Goal: Information Seeking & Learning: Learn about a topic

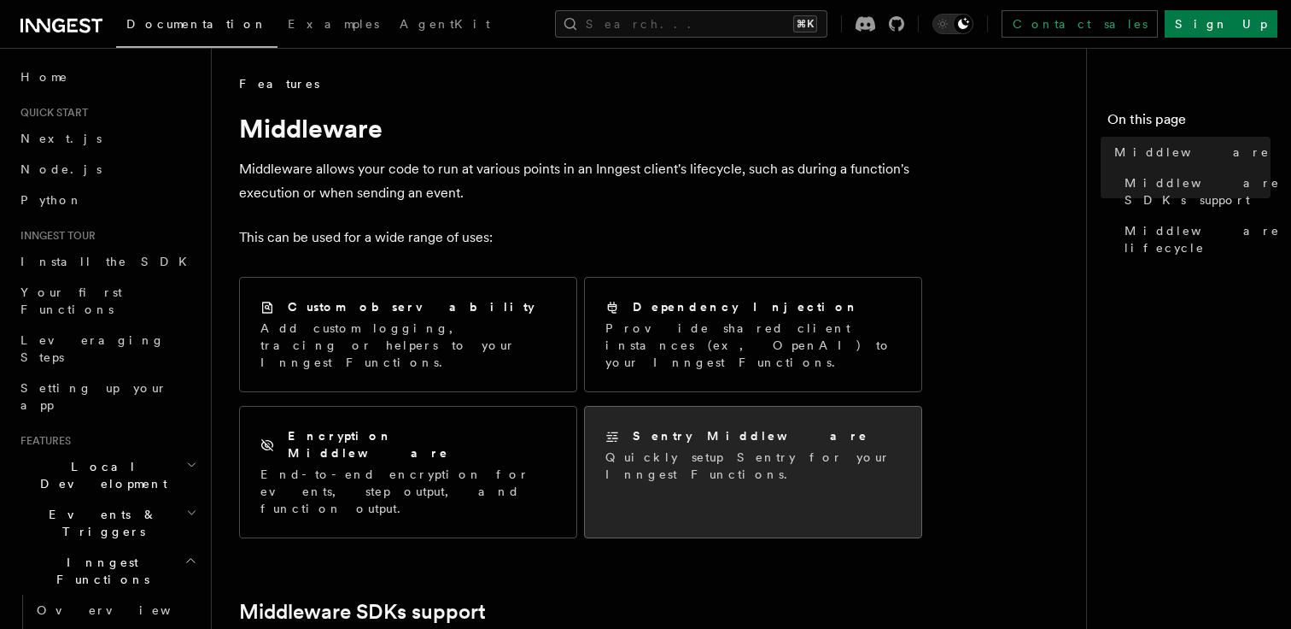
click at [656, 427] on h2 "Sentry Middleware" at bounding box center [751, 435] width 236 height 17
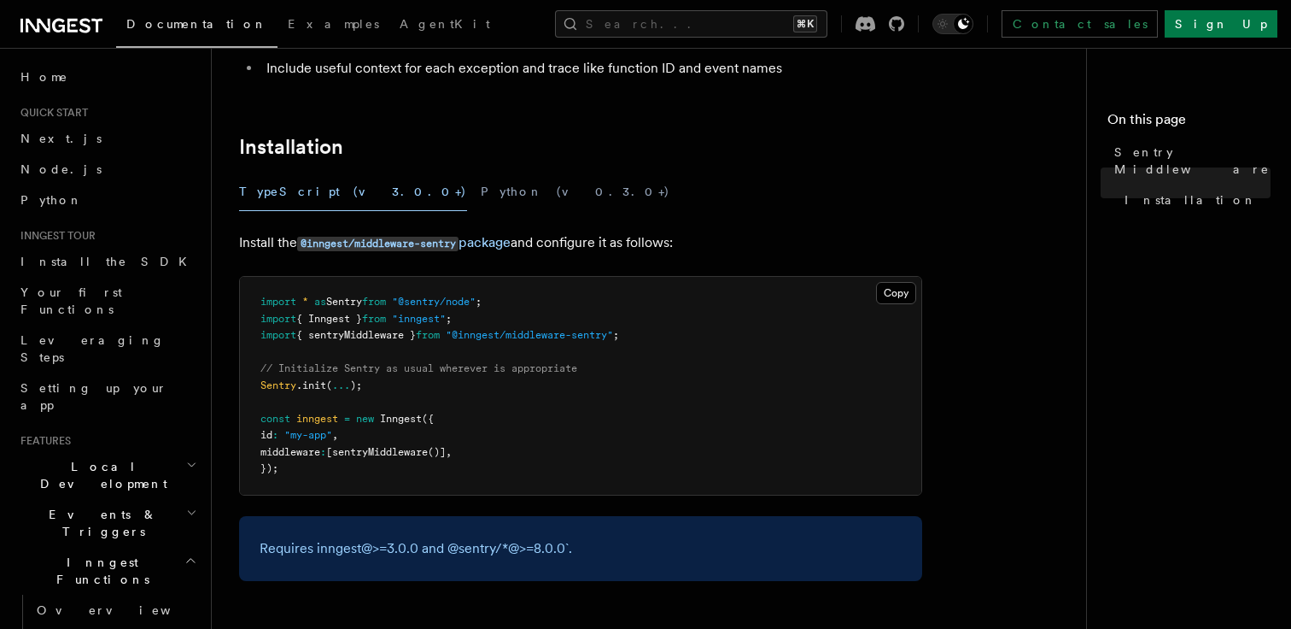
scroll to position [109, 0]
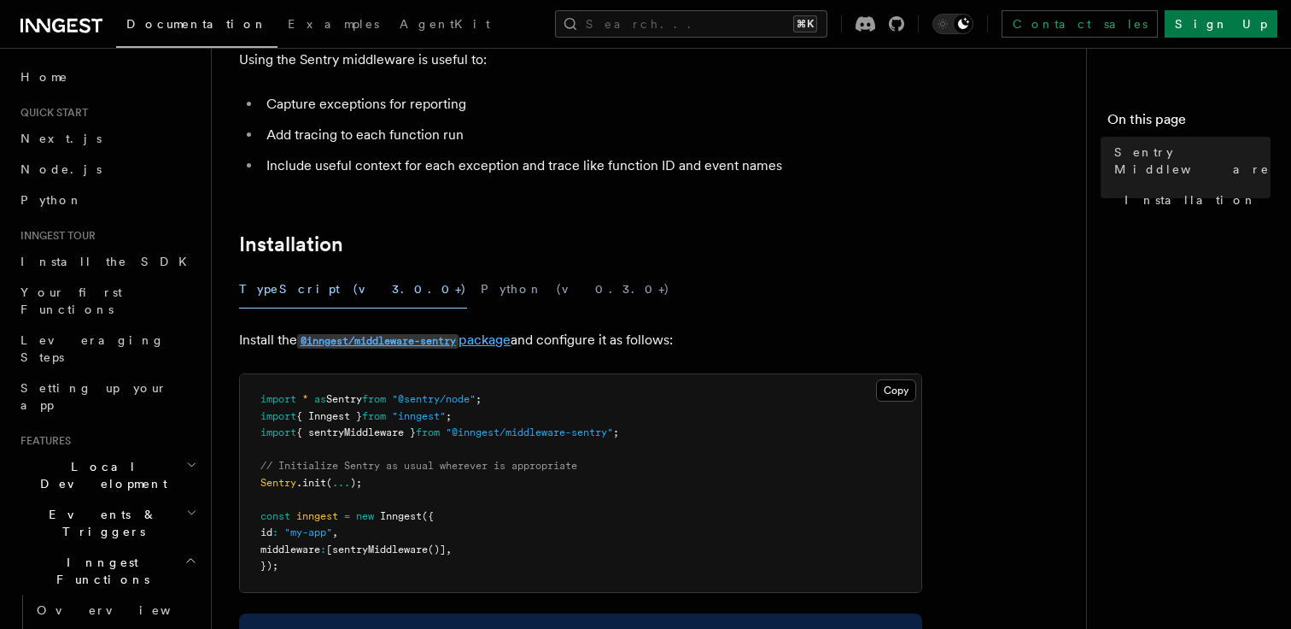
click at [369, 346] on code "@inngest/middleware-sentry" at bounding box center [377, 341] width 161 height 15
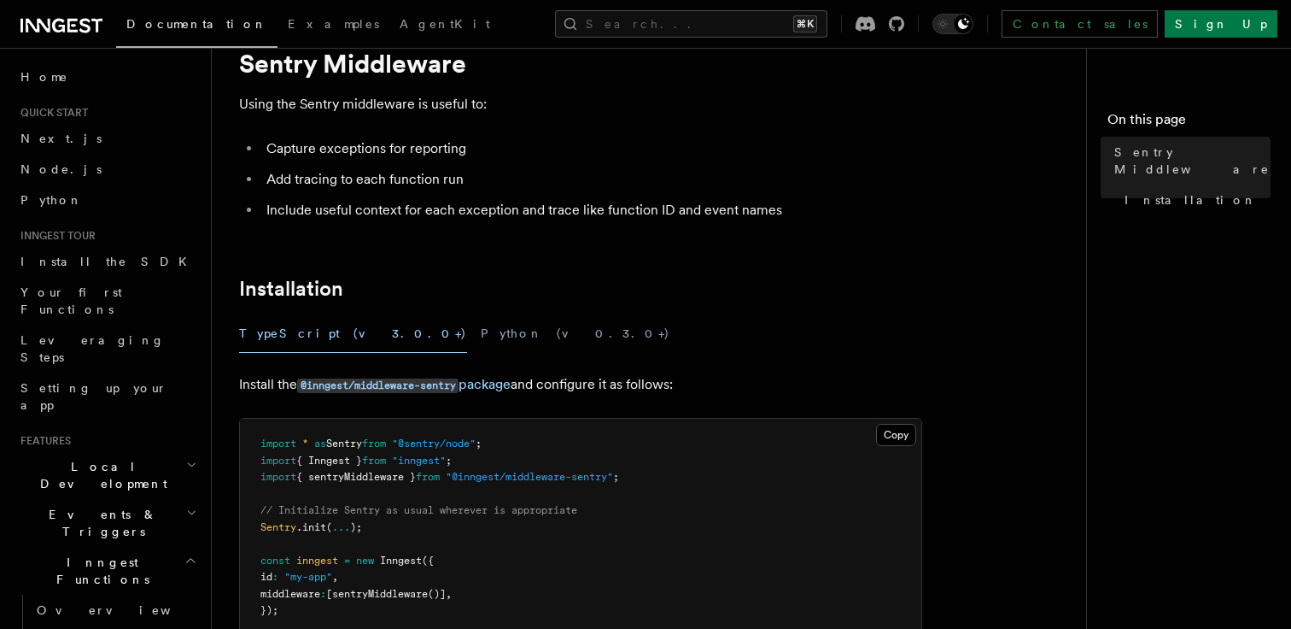
scroll to position [60, 0]
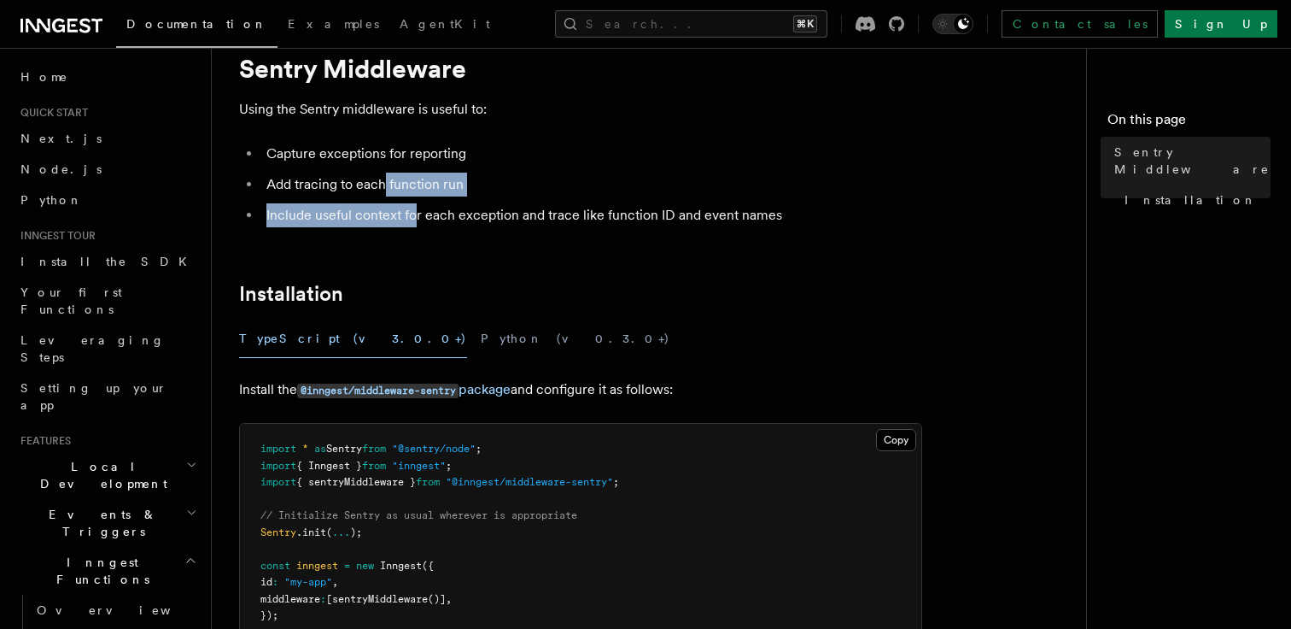
drag, startPoint x: 385, startPoint y: 189, endPoint x: 414, endPoint y: 210, distance: 36.0
click at [414, 210] on ul "Capture exceptions for reporting Add tracing to each function run Include usefu…" at bounding box center [580, 184] width 683 height 85
click at [414, 210] on li "Include useful context for each exception and trace like function ID and event …" at bounding box center [591, 215] width 661 height 24
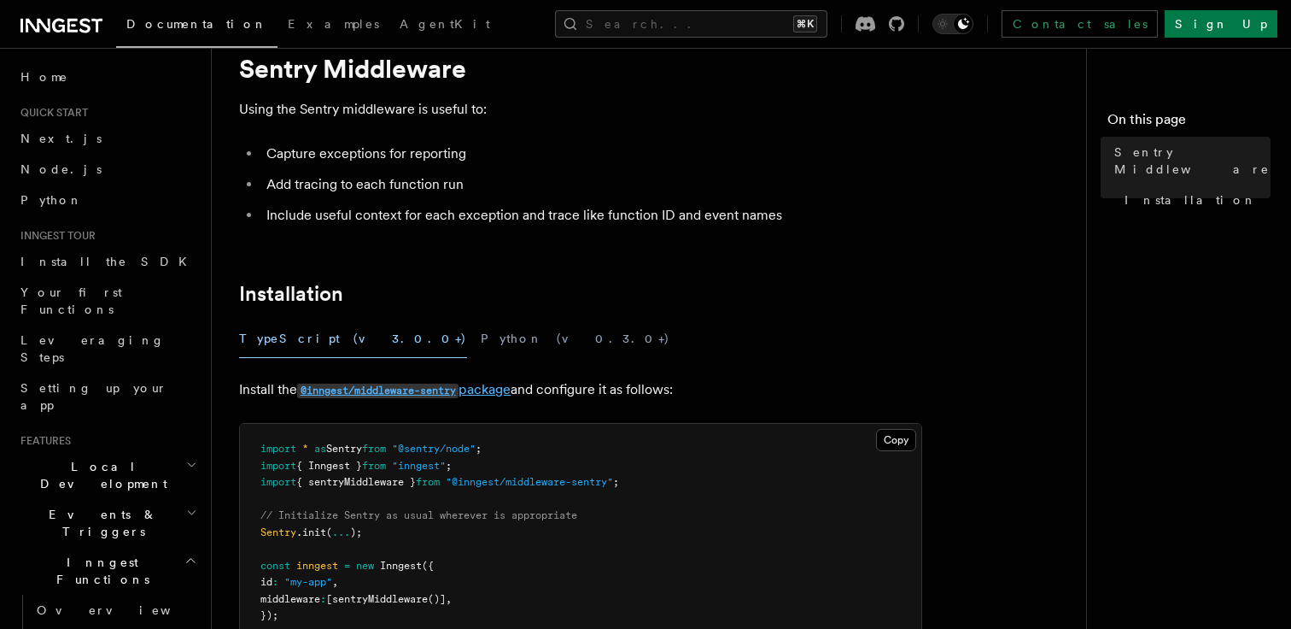
click at [422, 391] on code "@inngest/middleware-sentry" at bounding box center [377, 390] width 161 height 15
